Goal: Task Accomplishment & Management: Manage account settings

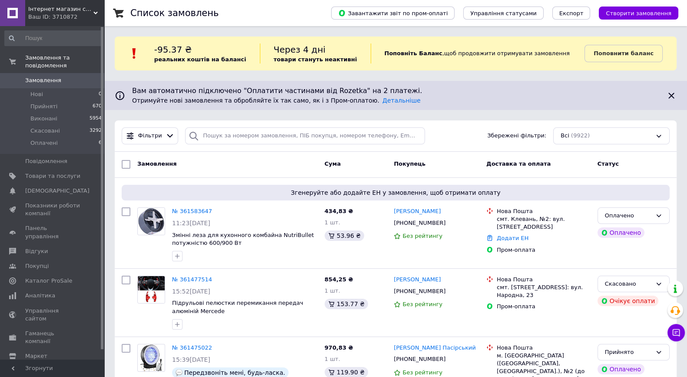
click at [63, 76] on span "Замовлення" at bounding box center [52, 80] width 55 height 8
click at [195, 209] on link "№ 361583647" at bounding box center [192, 211] width 40 height 7
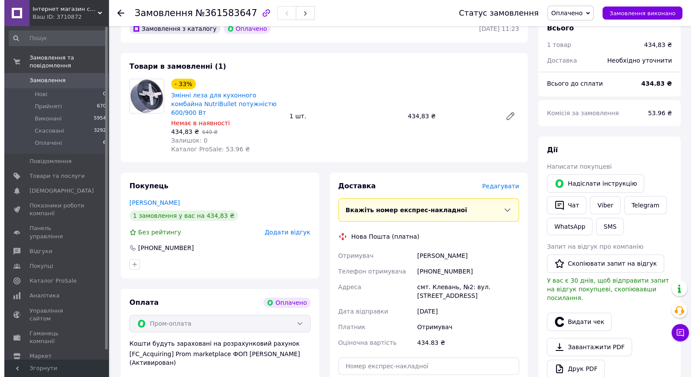
scroll to position [380, 0]
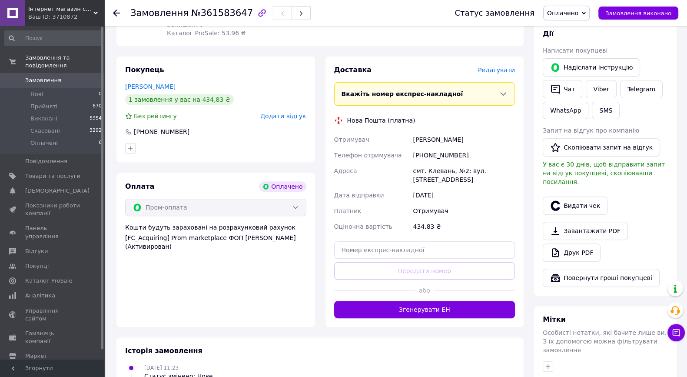
click at [506, 66] on span "Редагувати" at bounding box center [496, 69] width 37 height 7
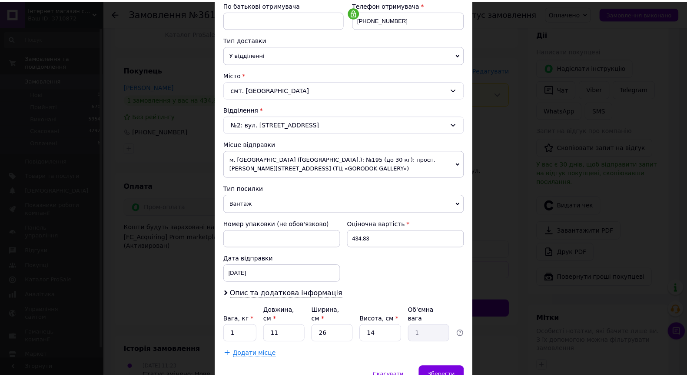
scroll to position [207, 0]
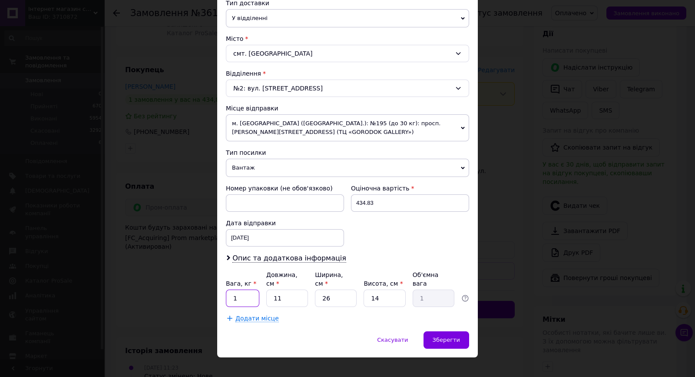
click at [234, 289] on input "1" at bounding box center [242, 297] width 33 height 17
type input "0.3"
type input "1"
type input "0.1"
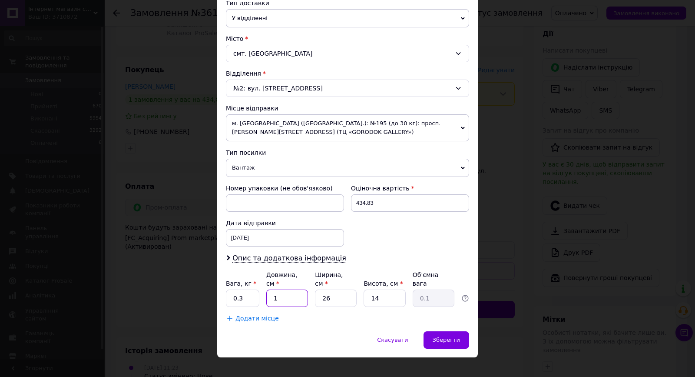
type input "13"
type input "1.18"
type input "13"
type input "1"
type input "0.1"
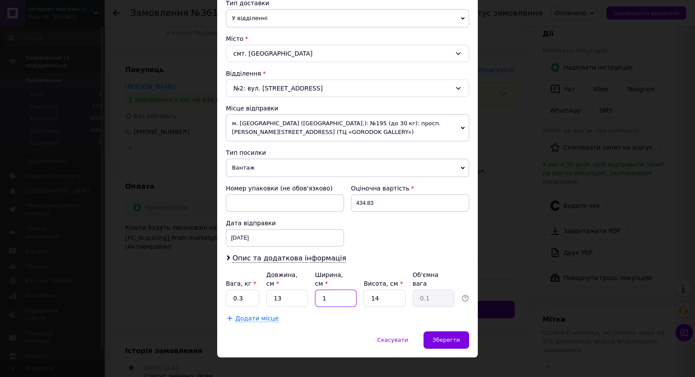
type input "11"
type input "0.5"
type input "11"
type input "1"
type input "0.1"
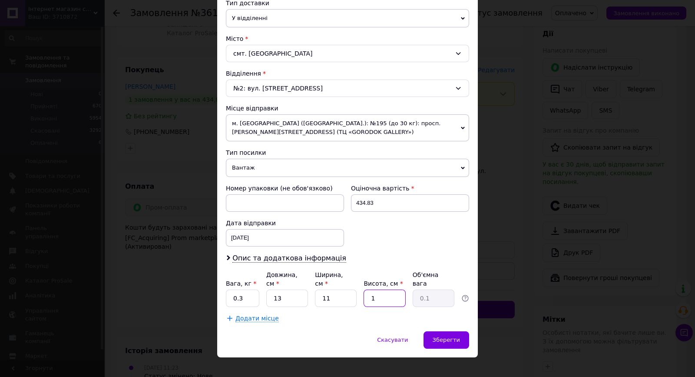
type input "11"
type input "0.39"
type input "11"
click at [452, 336] on span "Зберегти" at bounding box center [446, 339] width 27 height 7
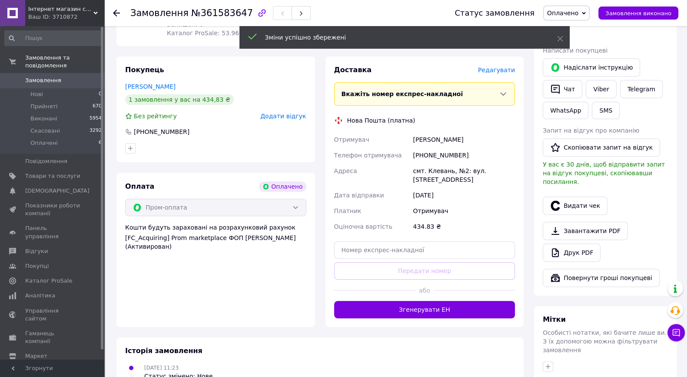
click at [456, 301] on button "Згенерувати ЕН" at bounding box center [424, 309] width 181 height 17
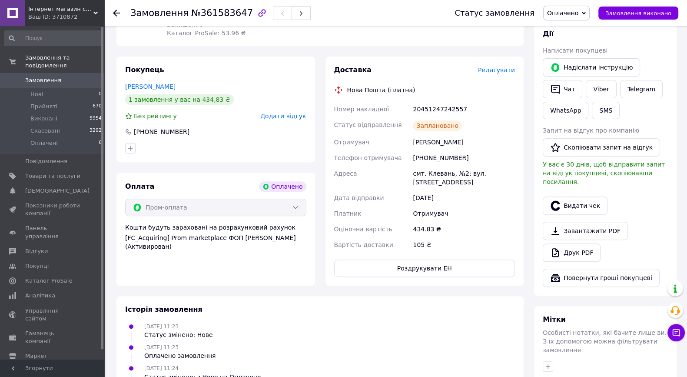
click at [56, 77] on link "Замовлення 0" at bounding box center [53, 80] width 107 height 15
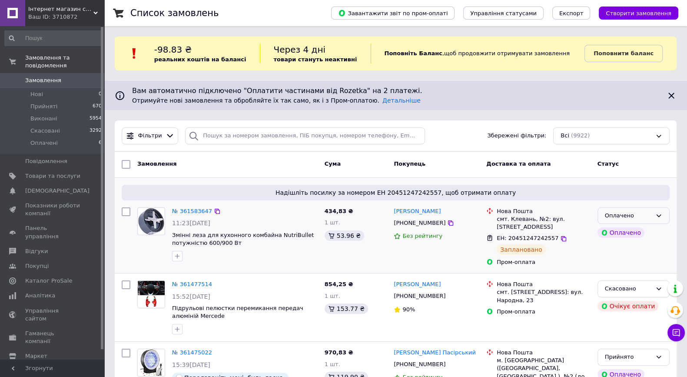
click at [649, 211] on div "Оплачено" at bounding box center [628, 215] width 47 height 9
click at [621, 232] on li "Прийнято" at bounding box center [633, 233] width 71 height 16
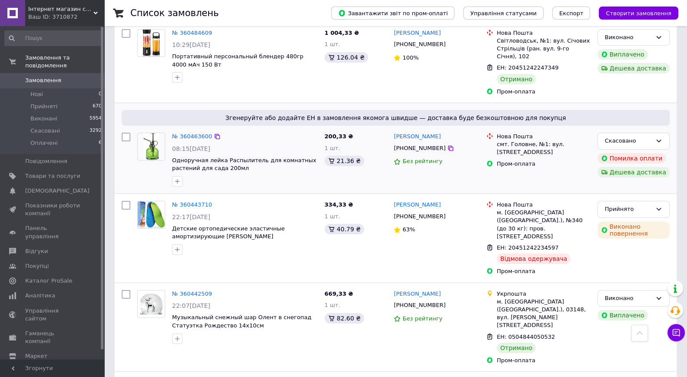
scroll to position [4234, 0]
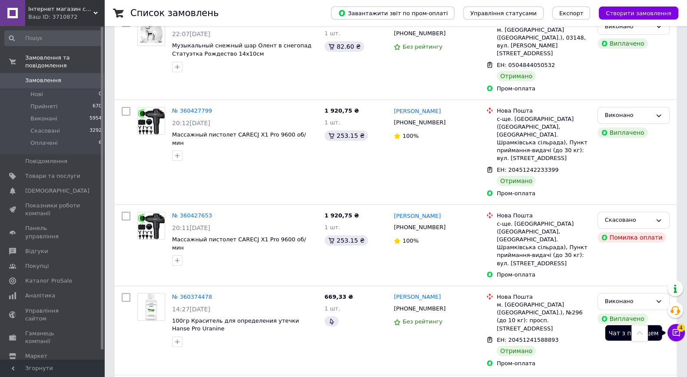
click at [673, 333] on icon at bounding box center [675, 332] width 9 height 9
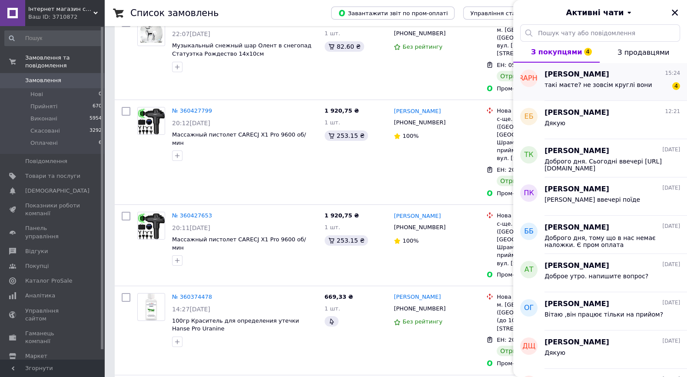
click at [564, 93] on div "такі маєте? не зовсім круглі вони" at bounding box center [597, 87] width 107 height 12
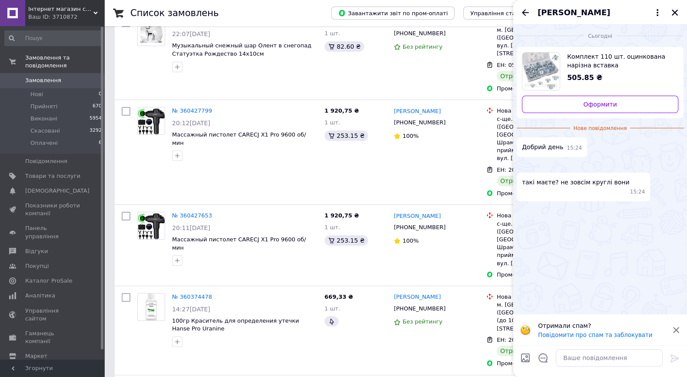
scroll to position [4, 0]
click at [589, 62] on span "Комплект 110 шт. оцинкована нарізна вставка M4/M5/M6/M8/M10" at bounding box center [619, 60] width 104 height 17
click at [541, 143] on span "Добрий день" at bounding box center [542, 146] width 41 height 9
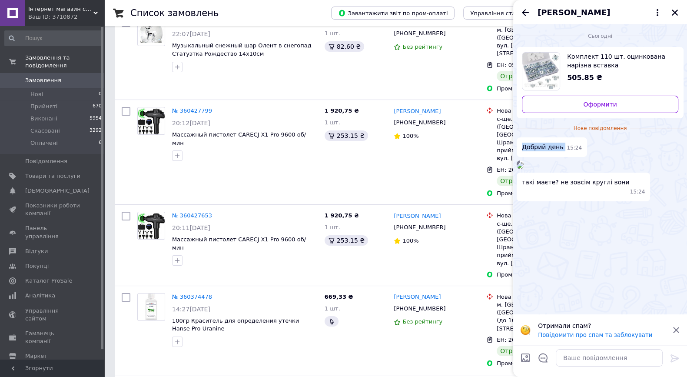
copy span "Добрий день"
click at [584, 349] on textarea at bounding box center [608, 357] width 107 height 17
paste textarea "Добрий день"
type textarea "Добрий день лише ці що в оголошенні"
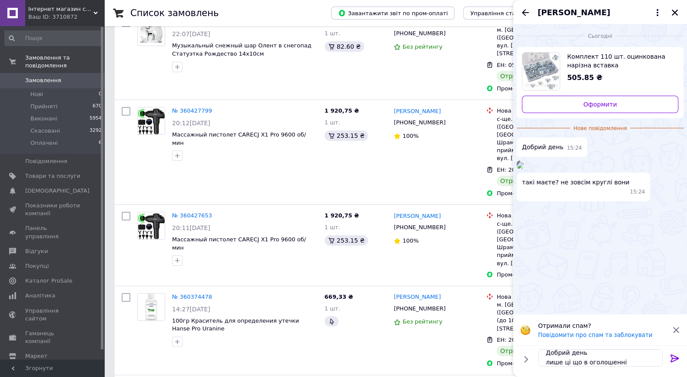
drag, startPoint x: 672, startPoint y: 358, endPoint x: 654, endPoint y: 343, distance: 23.7
click at [672, 358] on icon at bounding box center [674, 358] width 10 height 10
